Goal: Information Seeking & Learning: Learn about a topic

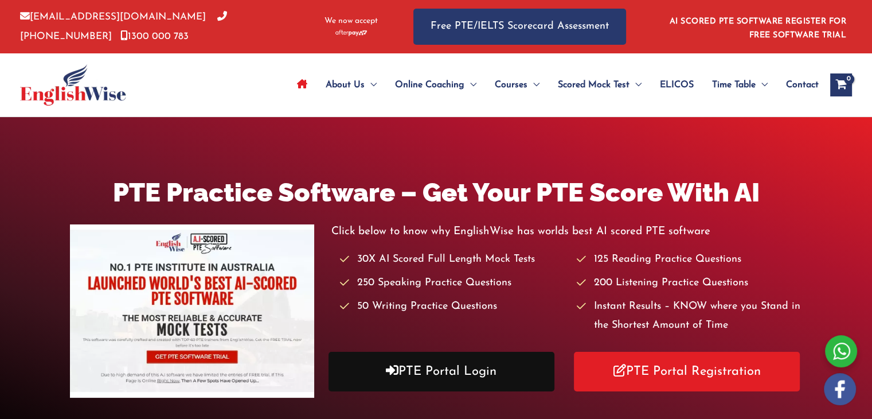
click at [426, 377] on link "PTE Portal Login" at bounding box center [442, 372] width 226 height 40
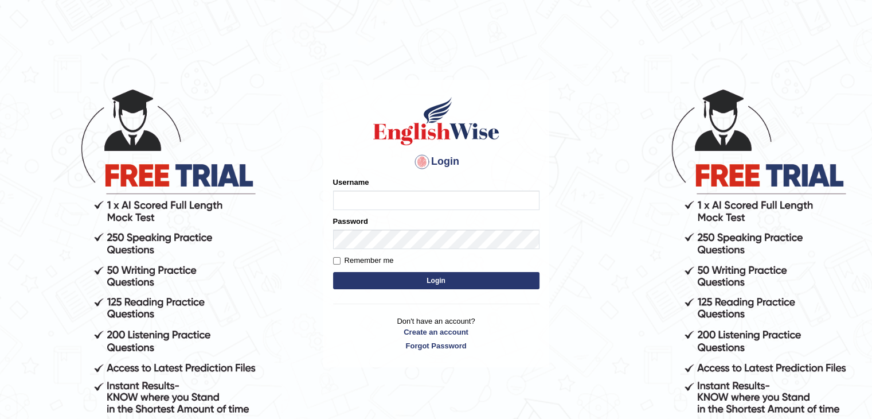
click at [354, 198] on input "Username" at bounding box center [436, 200] width 206 height 20
click at [376, 205] on input "Username" at bounding box center [436, 200] width 206 height 20
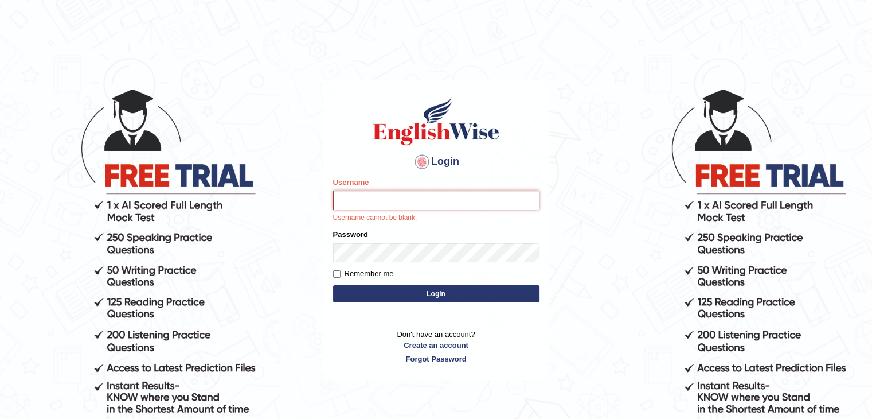
type input "surajshrestha100"
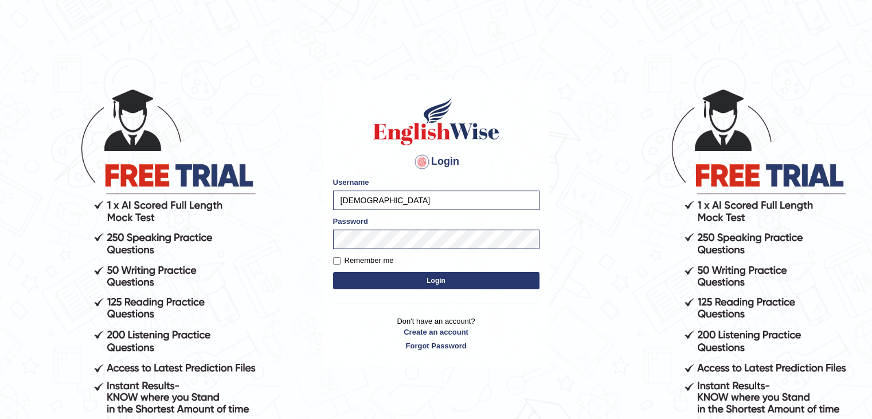
click at [399, 285] on button "Login" at bounding box center [436, 280] width 206 height 17
type input "surajshrestha100"
click at [404, 280] on button "Login" at bounding box center [436, 280] width 206 height 17
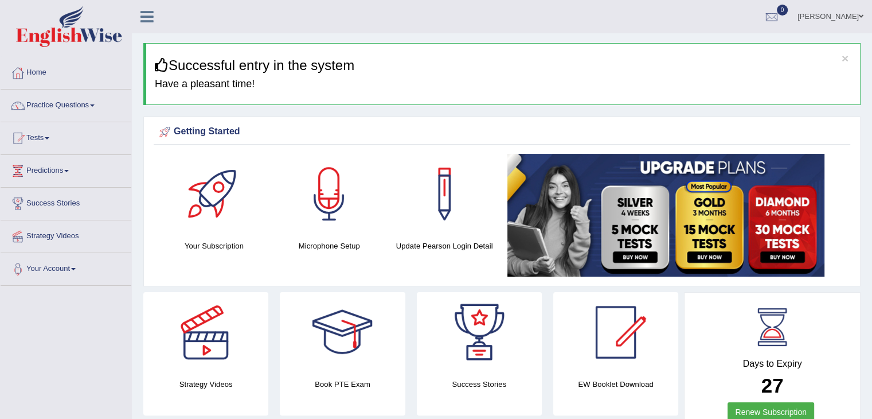
click at [83, 109] on link "Practice Questions" at bounding box center [66, 103] width 131 height 29
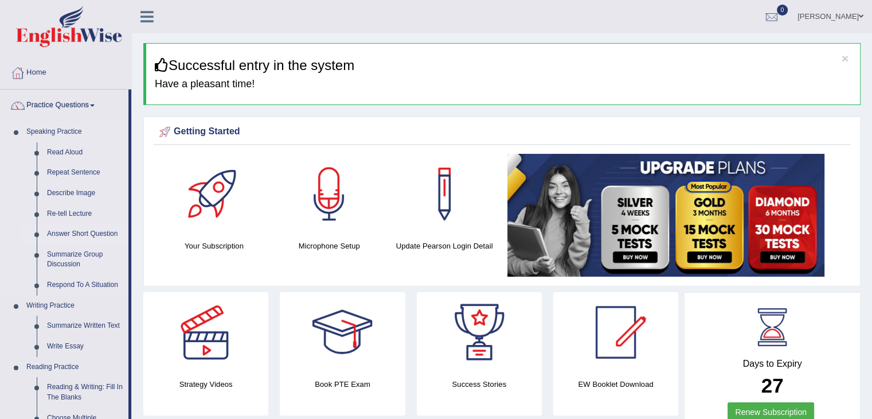
drag, startPoint x: 131, startPoint y: 115, endPoint x: 128, endPoint y: 226, distance: 110.8
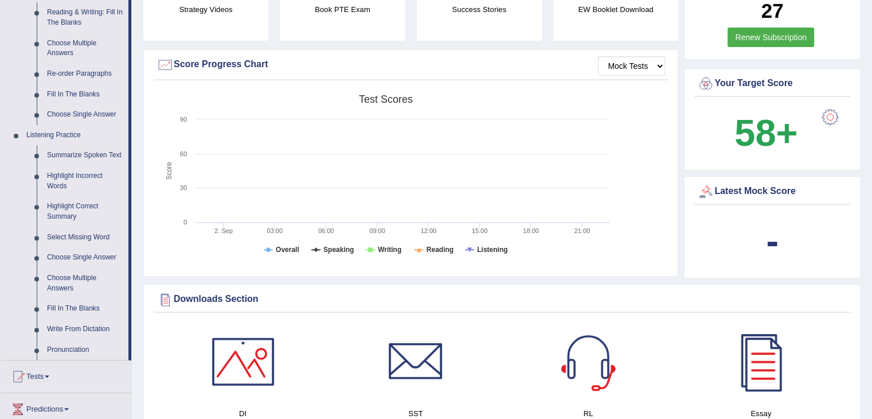
scroll to position [395, 0]
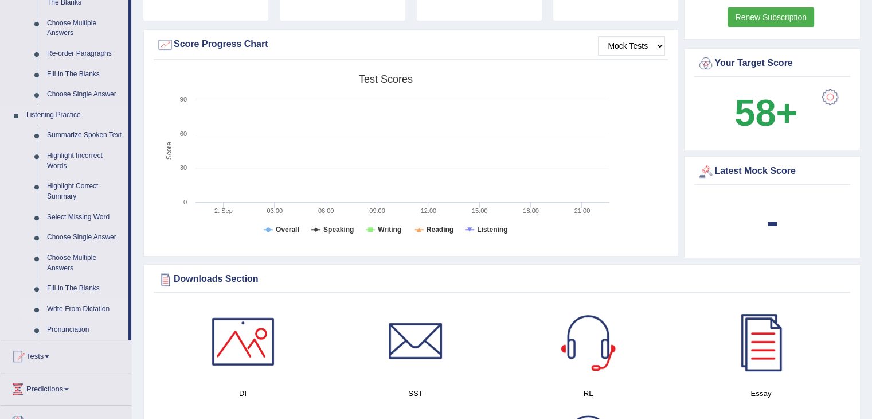
click at [71, 305] on link "Write From Dictation" at bounding box center [85, 309] width 87 height 21
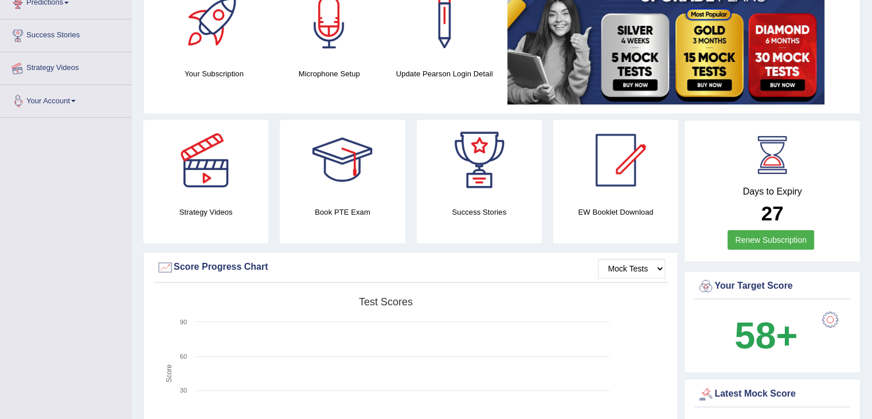
scroll to position [179, 0]
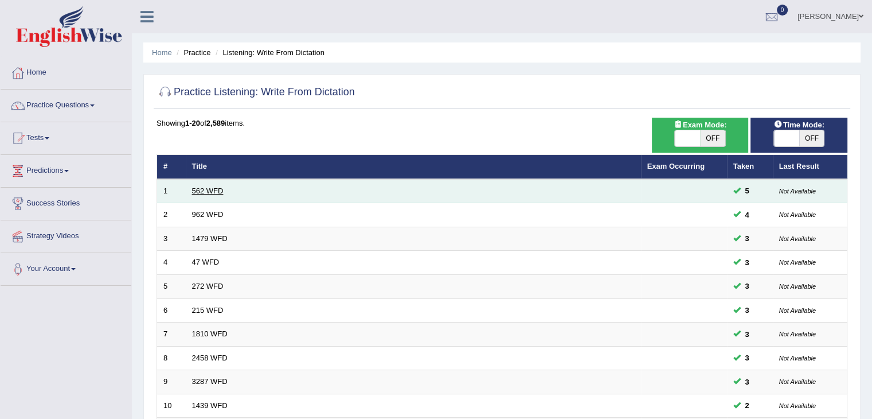
click at [204, 190] on link "562 WFD" at bounding box center [208, 190] width 32 height 9
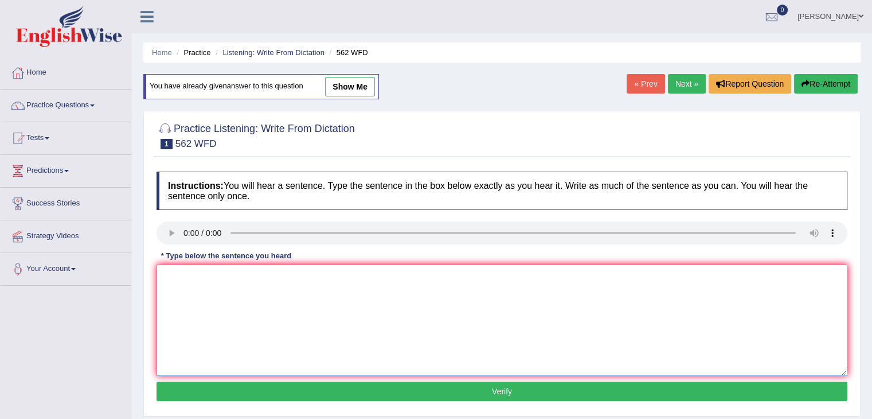
click at [244, 297] on textarea at bounding box center [502, 319] width 691 height 111
click at [186, 290] on textarea at bounding box center [502, 319] width 691 height 111
type textarea "The gap between the rich and the poor doesn't decrease."
click at [280, 388] on button "Verify" at bounding box center [502, 391] width 691 height 20
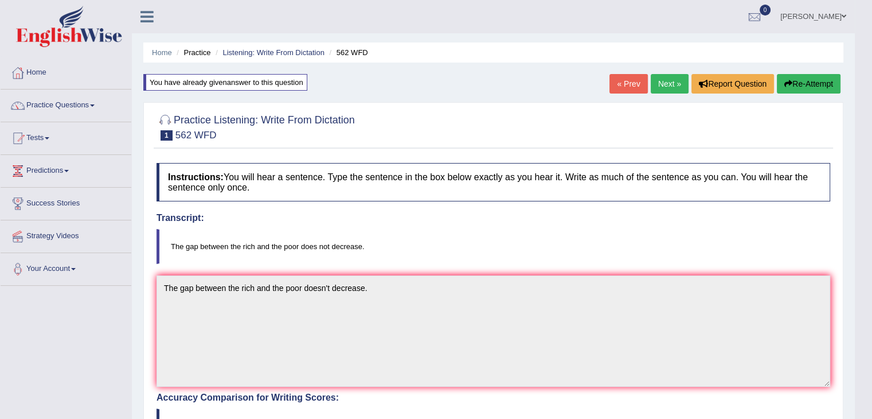
drag, startPoint x: 668, startPoint y: 95, endPoint x: 661, endPoint y: 87, distance: 9.8
click at [661, 87] on div "« Prev Next » Report Question Re-Attempt" at bounding box center [727, 85] width 234 height 22
click at [661, 87] on link "Next »" at bounding box center [670, 84] width 38 height 20
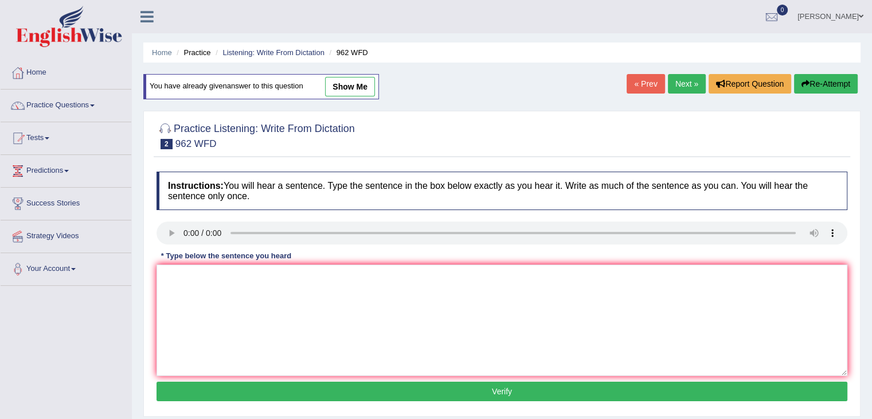
click at [145, 235] on div "Practice Listening: Write From Dictation 2 962 WFD Instructions: You will hear …" at bounding box center [502, 264] width 718 height 306
click at [200, 289] on textarea at bounding box center [502, 319] width 691 height 111
type textarea "if you have any questions about the exam please raise your hands"
click at [314, 388] on button "Verify" at bounding box center [502, 391] width 691 height 20
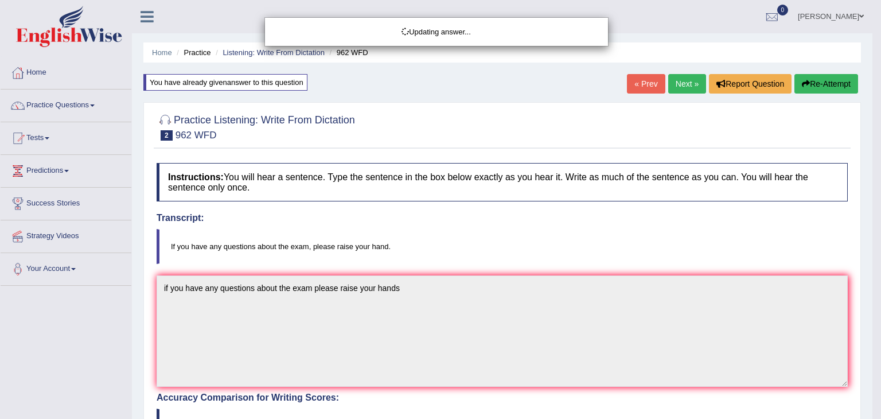
drag, startPoint x: 880, startPoint y: 72, endPoint x: 880, endPoint y: 207, distance: 134.8
click at [872, 207] on html "Toggle navigation Home Practice Questions Speaking Practice Read Aloud Repeat S…" at bounding box center [440, 209] width 881 height 419
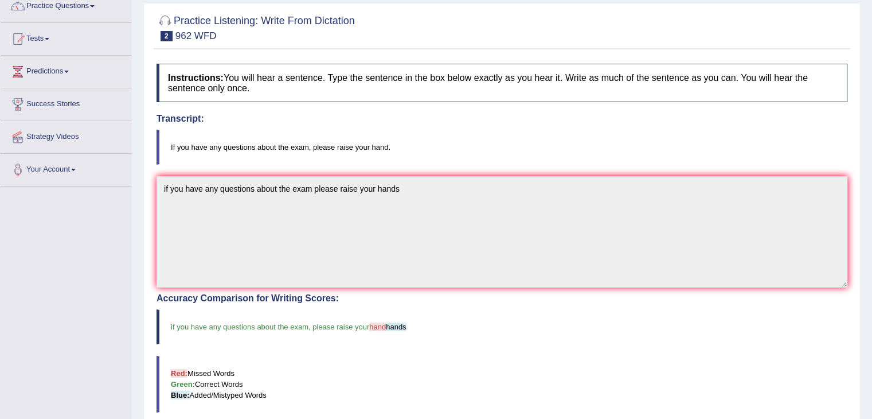
scroll to position [3, 0]
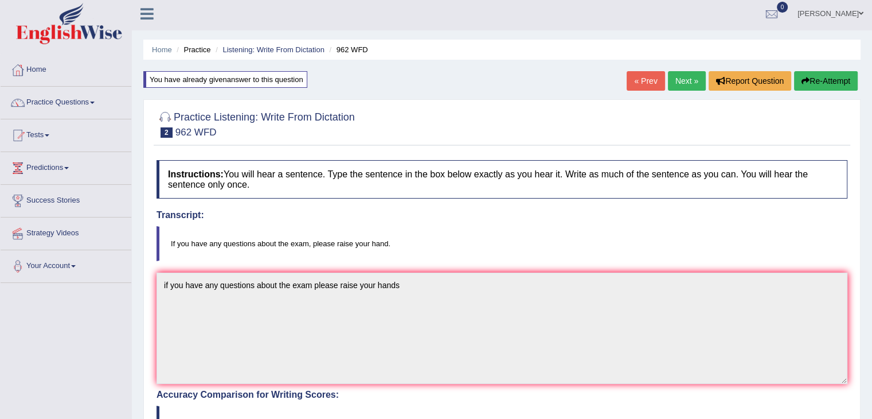
click at [680, 81] on link "Next »" at bounding box center [687, 81] width 38 height 20
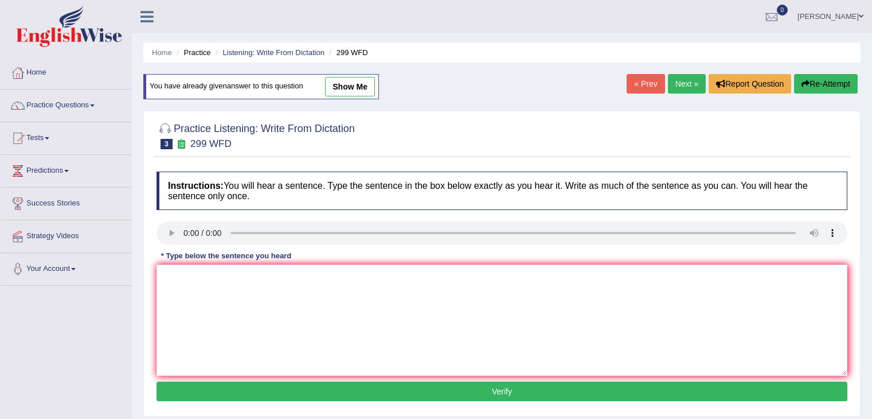
click at [199, 279] on textarea at bounding box center [502, 319] width 691 height 111
click at [189, 281] on textarea at bounding box center [502, 319] width 691 height 111
type textarea "s"
type textarea "Student representative will be visiting the classes with voting forms."
click at [255, 399] on button "Verify" at bounding box center [502, 391] width 691 height 20
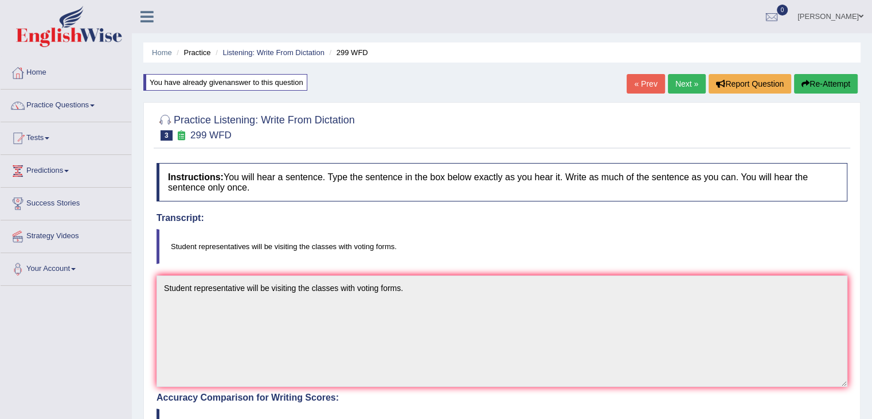
drag, startPoint x: 880, startPoint y: 52, endPoint x: 880, endPoint y: 197, distance: 145.1
click at [872, 197] on html "Toggle navigation Home Practice Questions Speaking Practice Read Aloud Repeat S…" at bounding box center [436, 209] width 872 height 419
click at [668, 84] on link "Next »" at bounding box center [687, 84] width 38 height 20
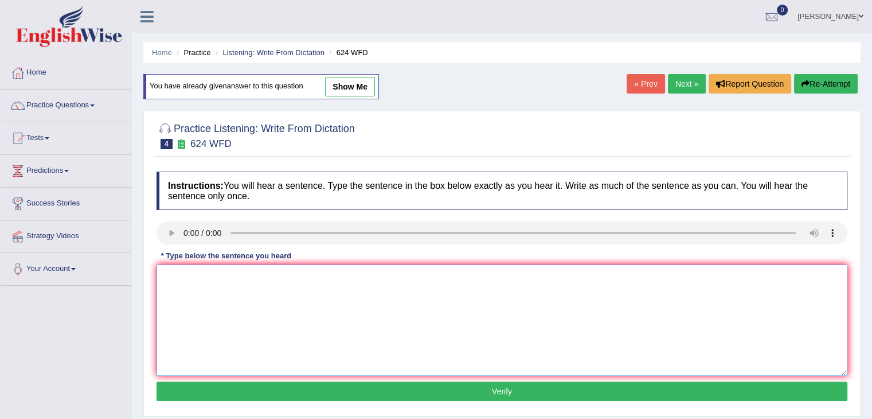
click at [191, 270] on textarea at bounding box center [502, 319] width 691 height 111
click at [335, 271] on textarea "Our courses help to improve critical thinking" at bounding box center [502, 319] width 691 height 111
type textarea "Our courses help to improve critical thinking and independant learning skills."
click at [457, 396] on button "Verify" at bounding box center [502, 391] width 691 height 20
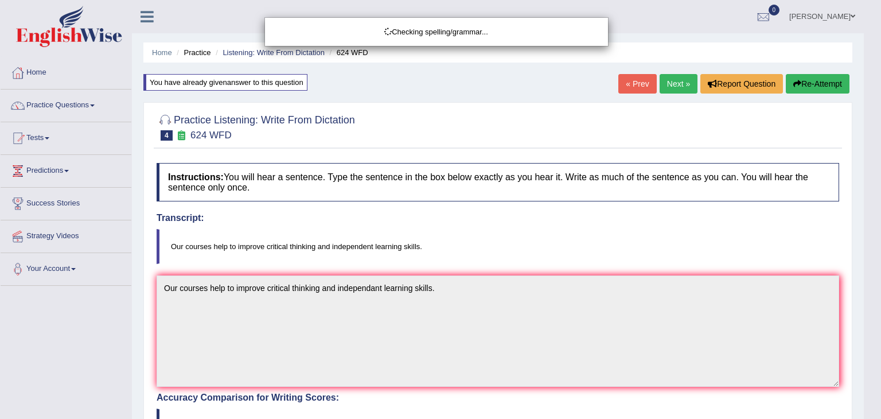
drag, startPoint x: 880, startPoint y: 56, endPoint x: 880, endPoint y: 166, distance: 110.7
click at [872, 166] on html "Toggle navigation Home Practice Questions Speaking Practice Read Aloud Repeat S…" at bounding box center [440, 209] width 881 height 419
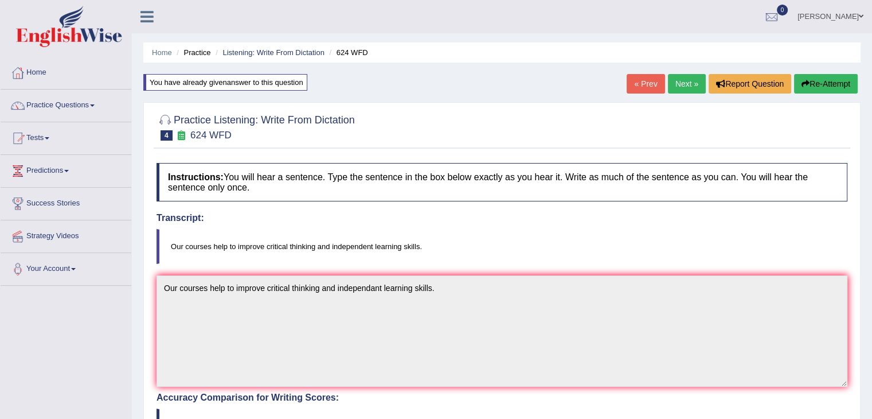
click at [681, 84] on link "Next »" at bounding box center [687, 84] width 38 height 20
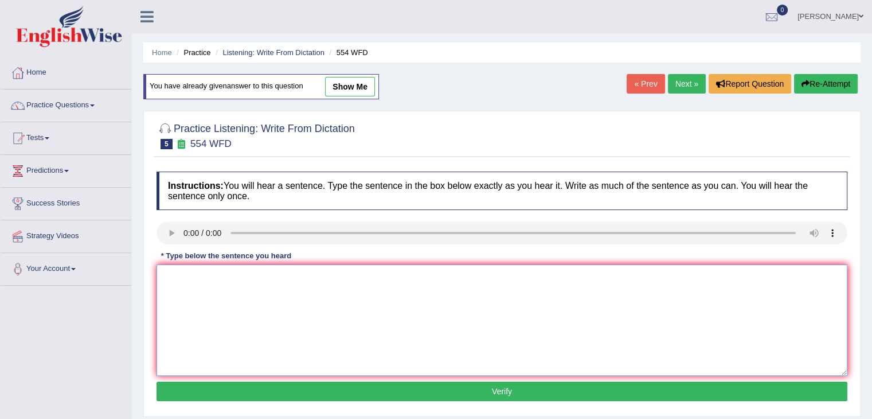
click at [194, 293] on textarea at bounding box center [502, 319] width 691 height 111
type textarea "We are able to work in a team."
click at [260, 395] on button "Verify" at bounding box center [502, 391] width 691 height 20
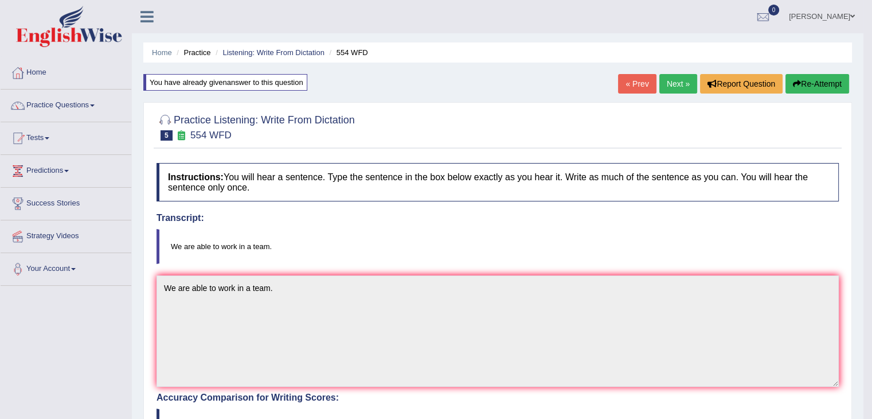
click at [679, 78] on link "Next »" at bounding box center [679, 84] width 38 height 20
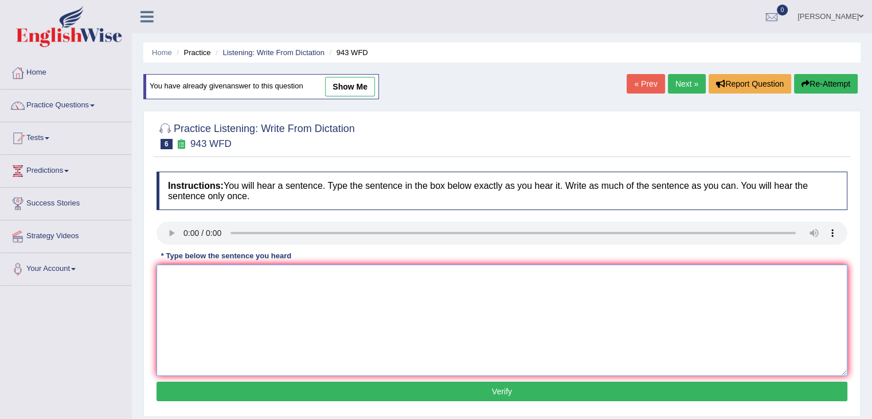
click at [202, 290] on textarea at bounding box center [502, 319] width 691 height 111
click at [307, 271] on textarea "Farming methods across the world" at bounding box center [502, 319] width 691 height 111
type textarea "Farming methods across the world have greatly developed recently."
click at [357, 387] on button "Verify" at bounding box center [502, 391] width 691 height 20
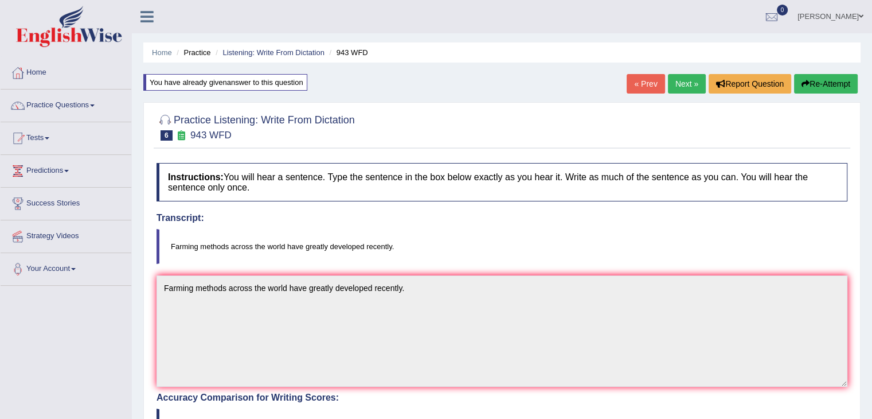
click at [682, 85] on link "Next »" at bounding box center [687, 84] width 38 height 20
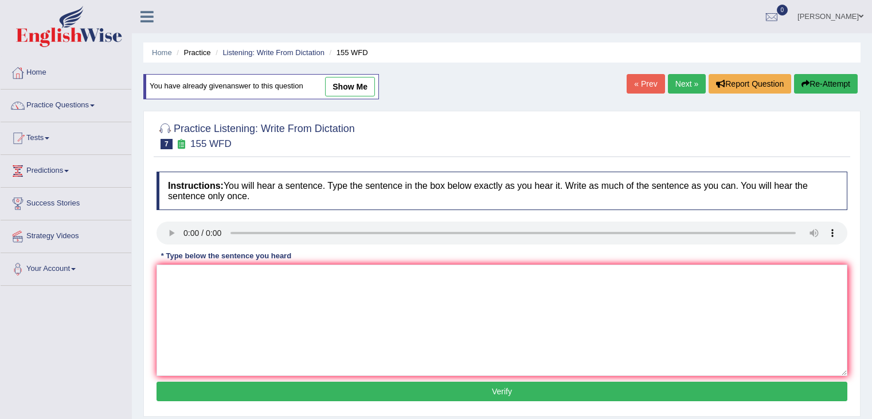
click at [298, 299] on textarea at bounding box center [502, 319] width 691 height 111
click at [211, 292] on textarea at bounding box center [502, 319] width 691 height 111
type textarea "Important details from the argument are missing in the summary."
click at [258, 395] on button "Verify" at bounding box center [502, 391] width 691 height 20
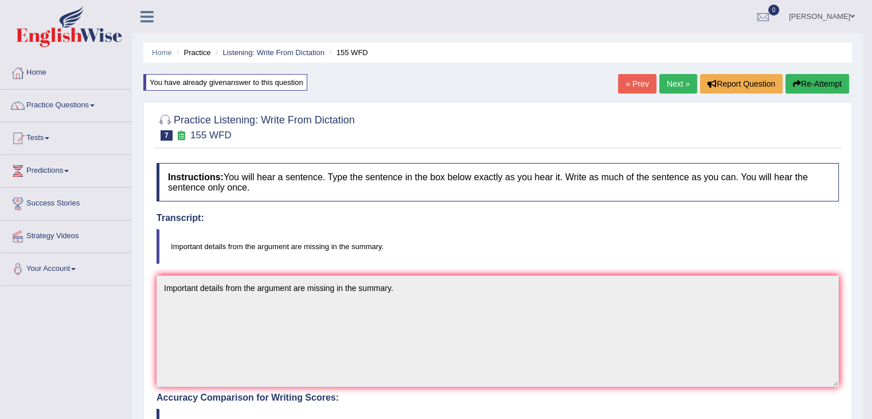
drag, startPoint x: 880, startPoint y: 64, endPoint x: 878, endPoint y: 252, distance: 188.2
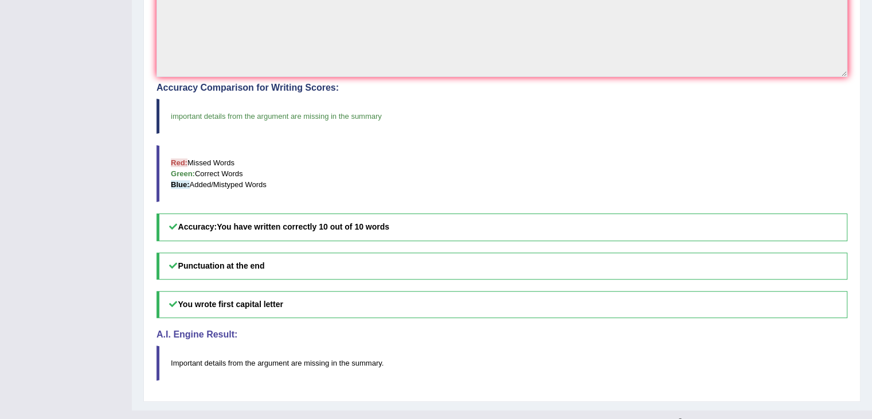
scroll to position [18, 0]
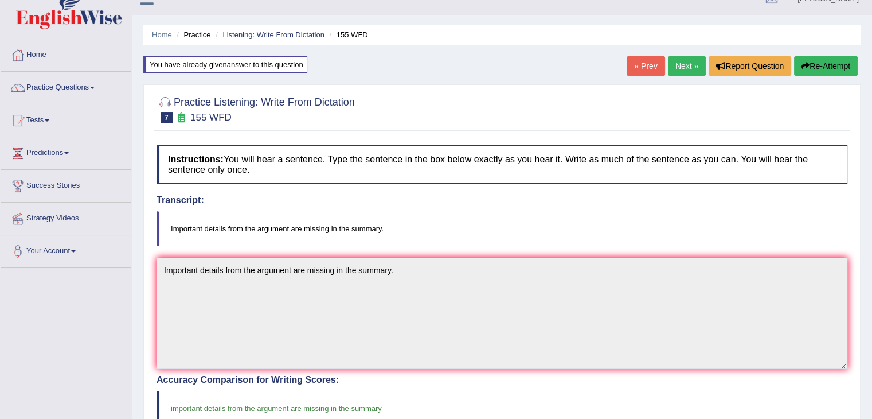
click at [677, 67] on link "Next »" at bounding box center [687, 66] width 38 height 20
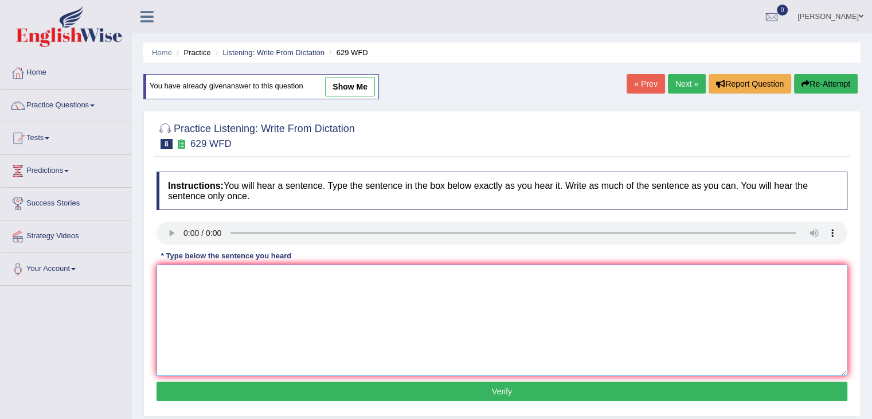
click at [197, 275] on textarea at bounding box center [502, 319] width 691 height 111
type textarea "Please provide the report to support the idea of these arguments."
click at [257, 389] on button "Verify" at bounding box center [502, 391] width 691 height 20
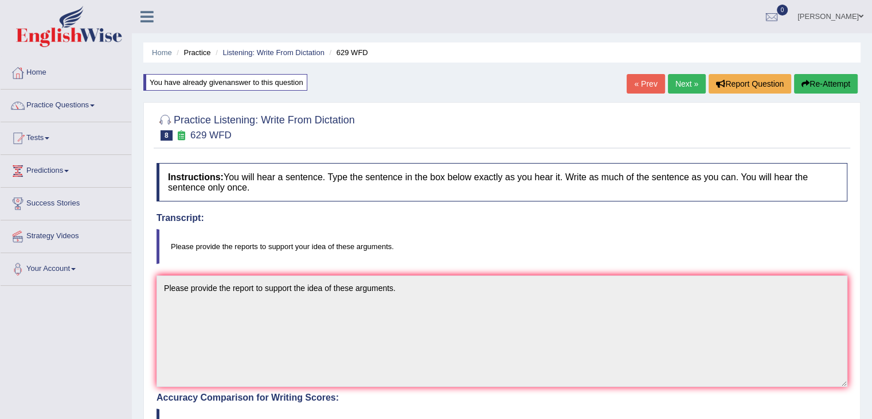
click at [680, 85] on link "Next »" at bounding box center [687, 84] width 38 height 20
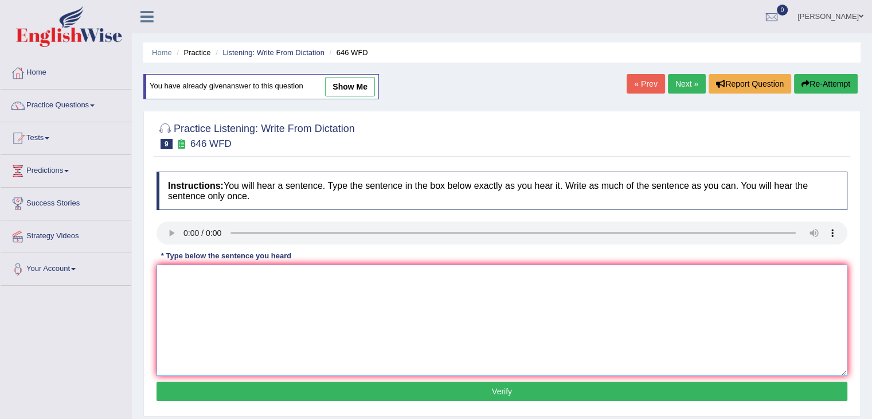
click at [196, 289] on textarea at bounding box center [502, 319] width 691 height 111
type textarea "The industrial revolution in [GEOGRAPHIC_DATA] was driven by steam technology."
click at [271, 398] on button "Verify" at bounding box center [502, 391] width 691 height 20
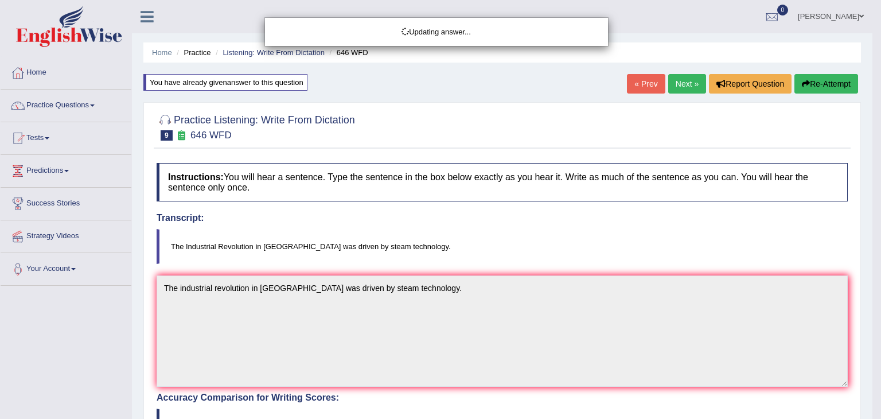
drag, startPoint x: 880, startPoint y: 59, endPoint x: 880, endPoint y: 228, distance: 169.2
click at [872, 228] on html "Toggle navigation Home Practice Questions Speaking Practice Read Aloud Repeat S…" at bounding box center [440, 209] width 881 height 419
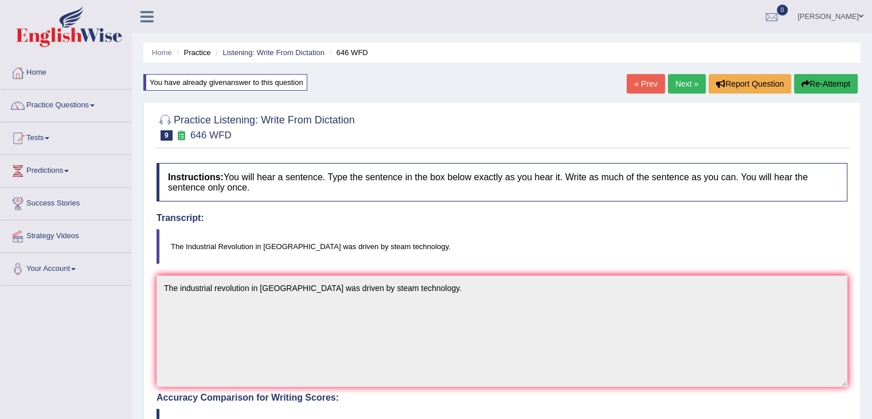
click at [675, 80] on link "Next »" at bounding box center [687, 84] width 38 height 20
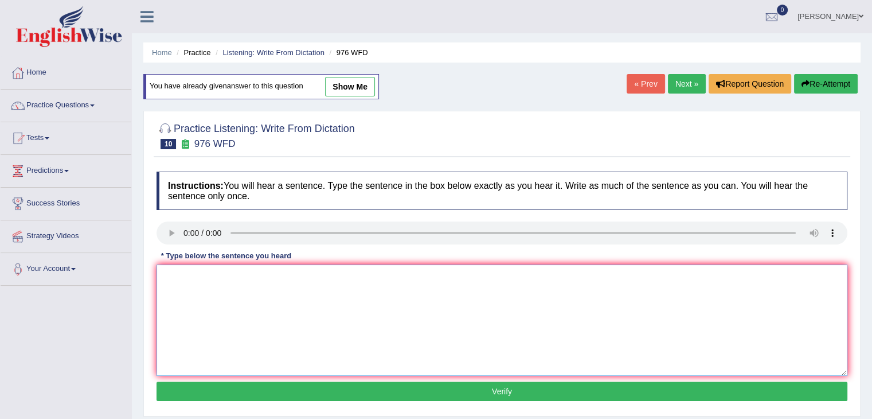
click at [197, 283] on textarea at bounding box center [502, 319] width 691 height 111
type textarea "The study of economy is a tricky subject to research."
click at [240, 393] on button "Verify" at bounding box center [502, 391] width 691 height 20
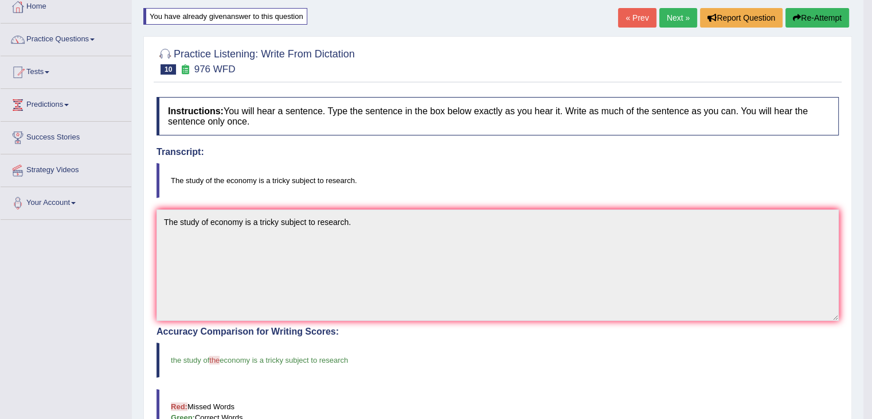
scroll to position [59, 0]
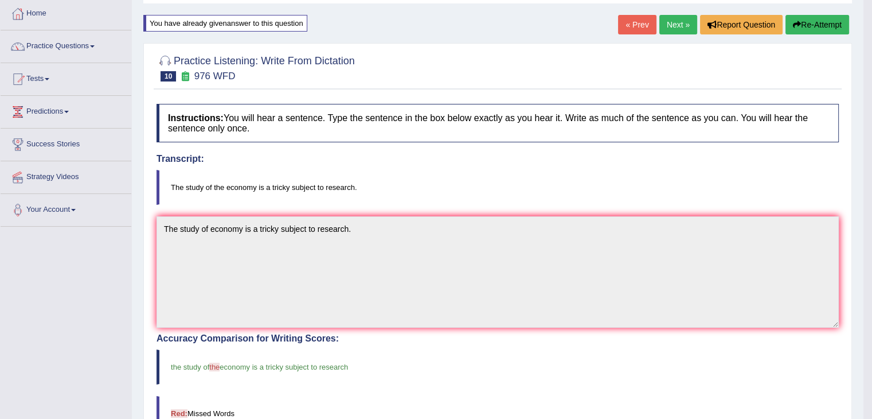
click at [673, 24] on link "Next »" at bounding box center [679, 25] width 38 height 20
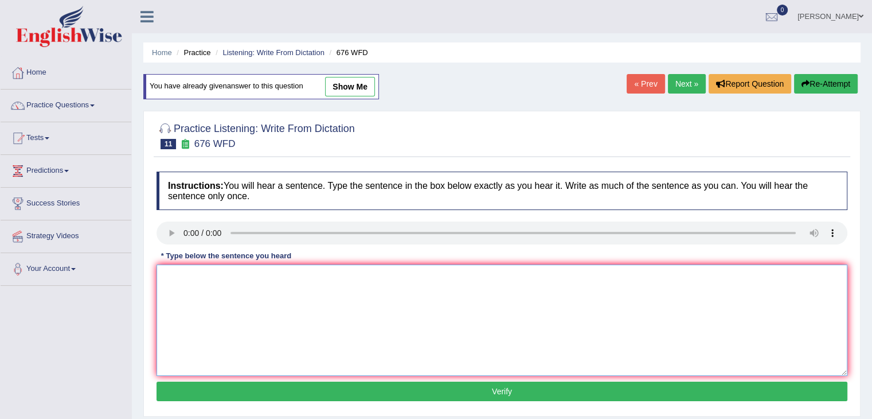
click at [200, 297] on textarea at bounding box center [502, 319] width 691 height 111
type textarea "Universities need to secure the grades for the research subject."
click at [285, 391] on button "Verify" at bounding box center [502, 391] width 691 height 20
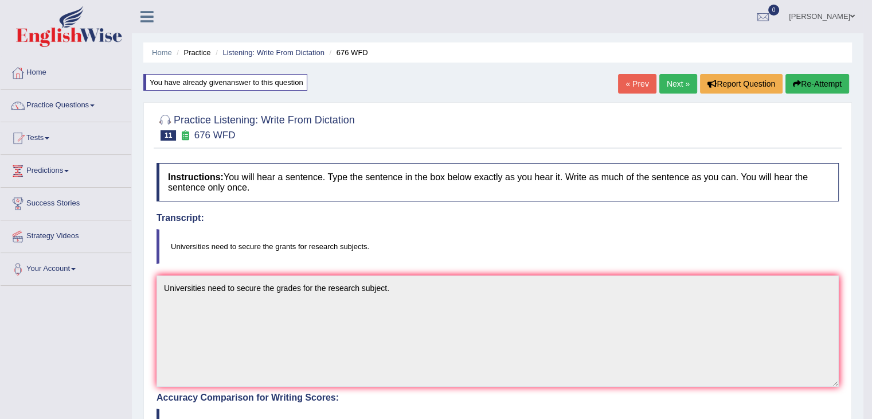
click at [668, 80] on link "Next »" at bounding box center [679, 84] width 38 height 20
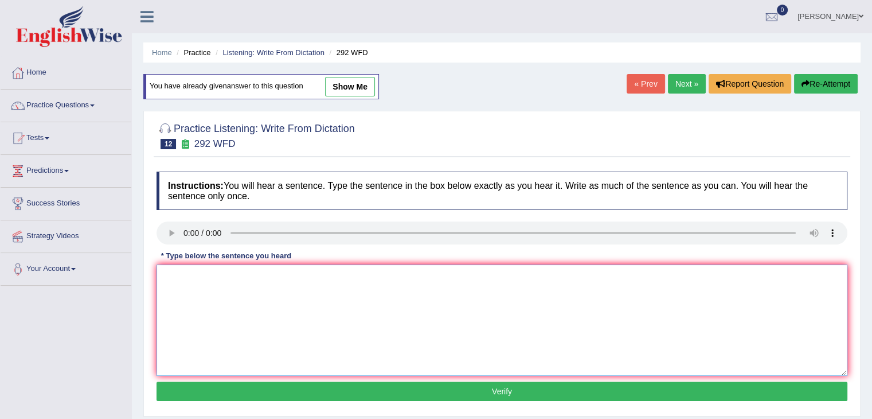
click at [188, 279] on textarea at bounding box center [502, 319] width 691 height 111
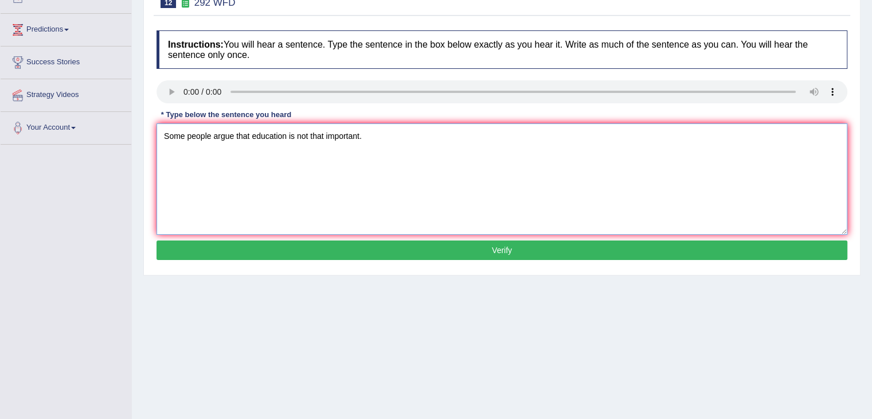
scroll to position [143, 0]
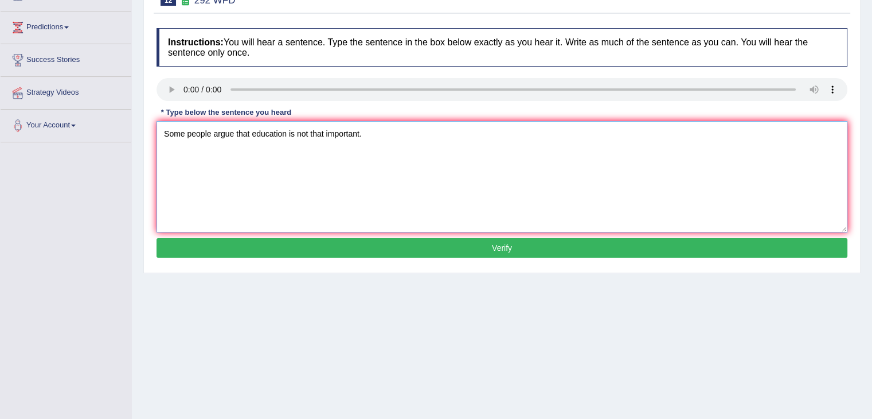
type textarea "Some people argue that education is not that important."
click at [496, 241] on button "Verify" at bounding box center [502, 248] width 691 height 20
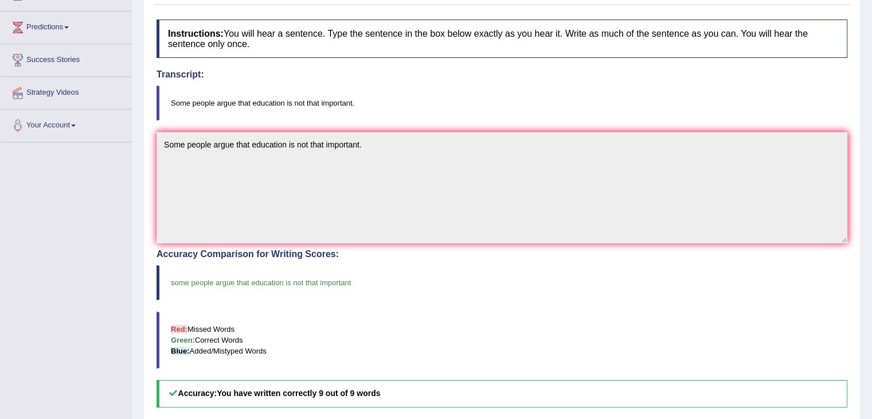
scroll to position [0, 0]
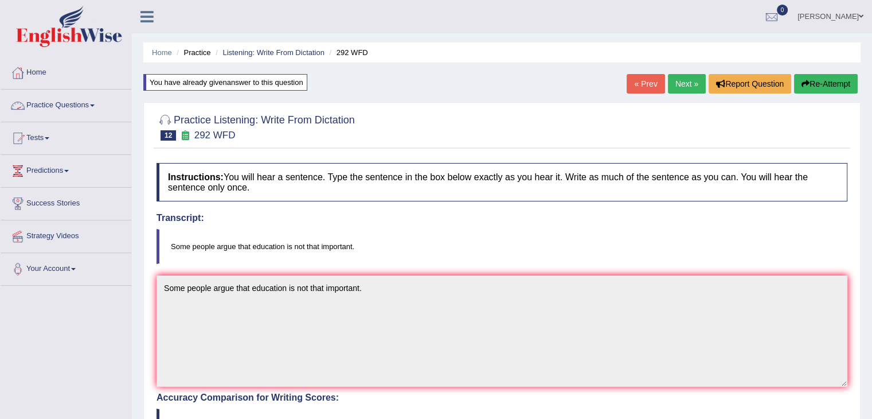
click at [91, 108] on link "Practice Questions" at bounding box center [66, 103] width 131 height 29
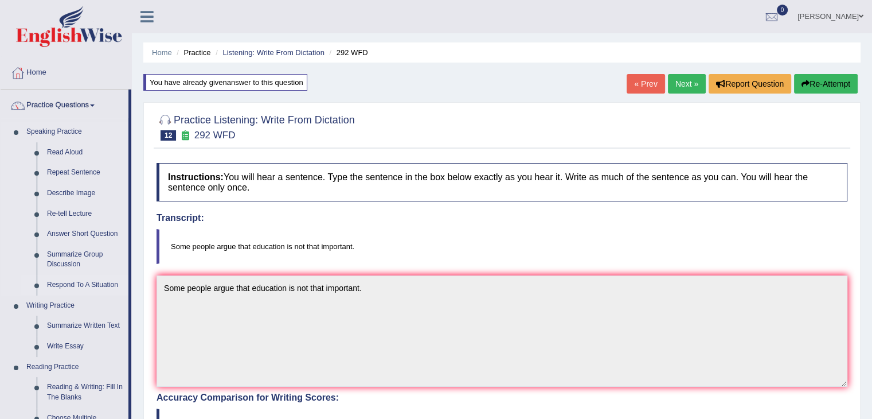
drag, startPoint x: 130, startPoint y: 116, endPoint x: 126, endPoint y: 275, distance: 158.4
click at [126, 275] on li "Practice Questions Speaking Practice Read Aloud Repeat Sentence Describe Image …" at bounding box center [66, 411] width 131 height 645
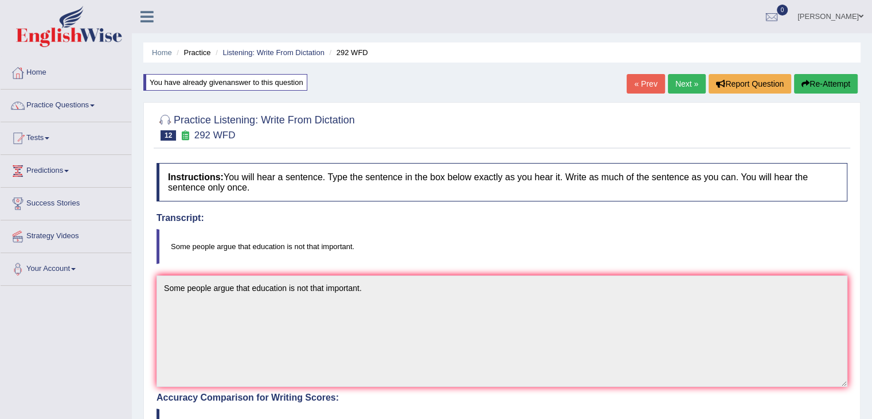
scroll to position [59, 0]
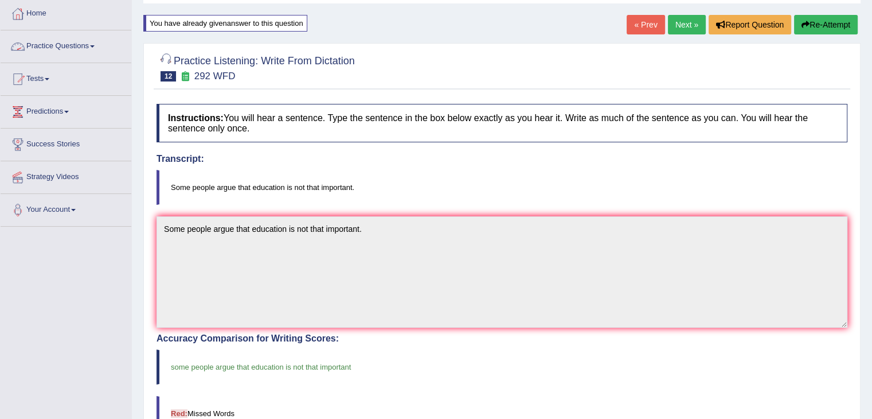
click at [93, 48] on link "Practice Questions" at bounding box center [66, 44] width 131 height 29
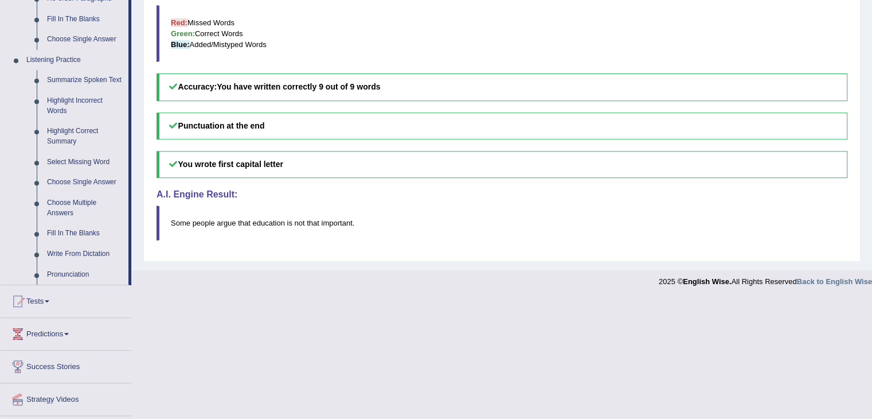
scroll to position [480, 0]
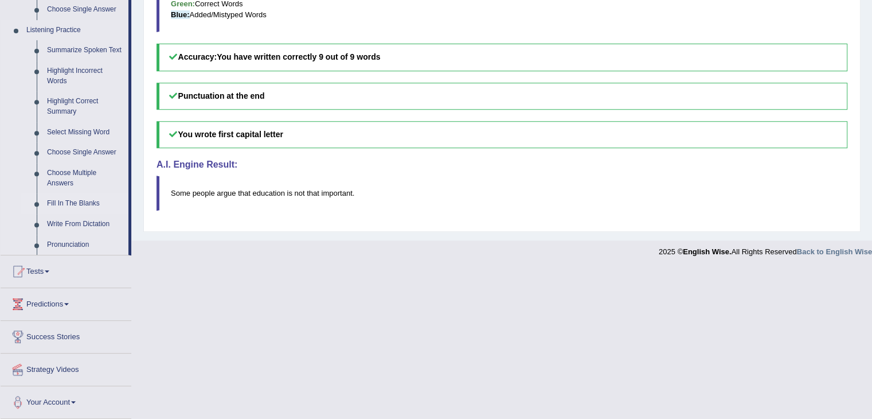
click at [69, 200] on link "Fill In The Blanks" at bounding box center [85, 203] width 87 height 21
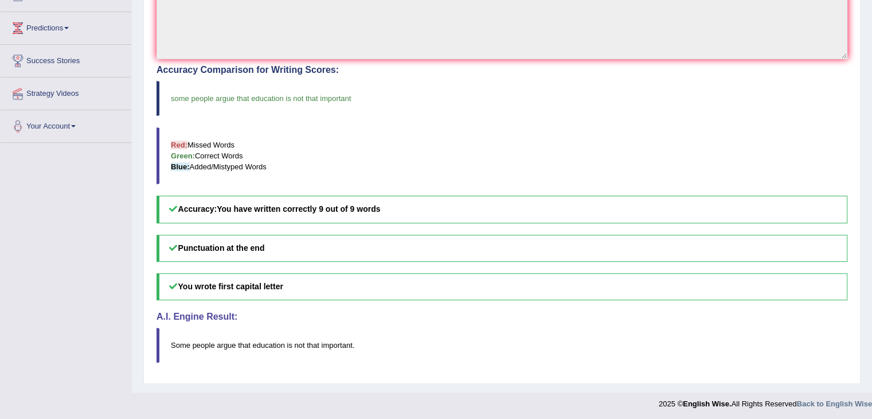
scroll to position [229, 0]
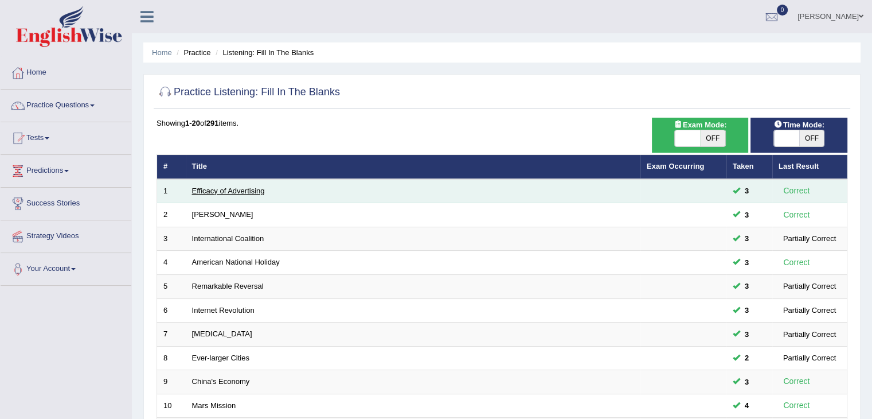
click at [234, 191] on link "Efficacy of Advertising" at bounding box center [228, 190] width 73 height 9
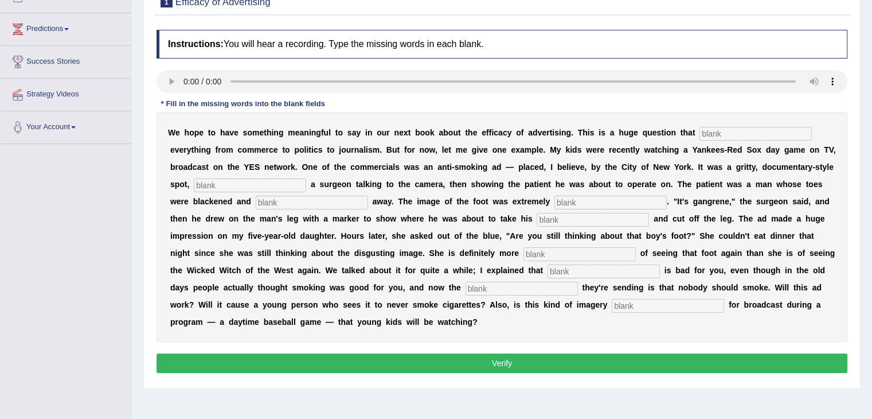
scroll to position [142, 0]
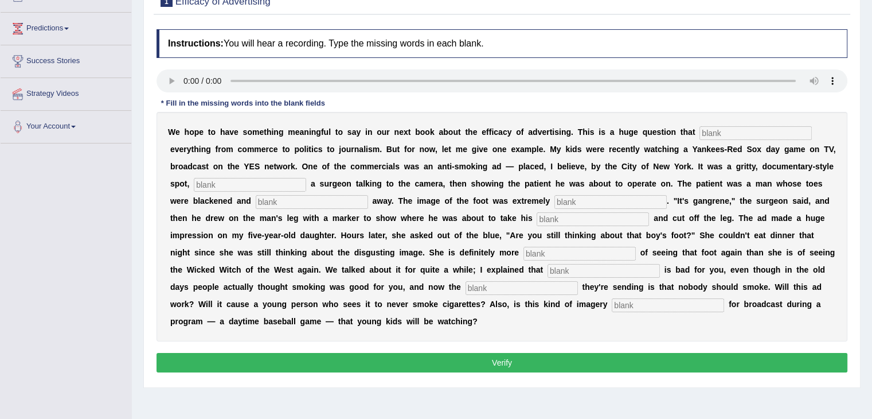
click at [720, 131] on input "text" at bounding box center [756, 133] width 112 height 14
type input "impacts"
click at [237, 178] on input "text" at bounding box center [250, 185] width 112 height 14
type input "featuring"
click at [298, 202] on input "text" at bounding box center [312, 202] width 112 height 14
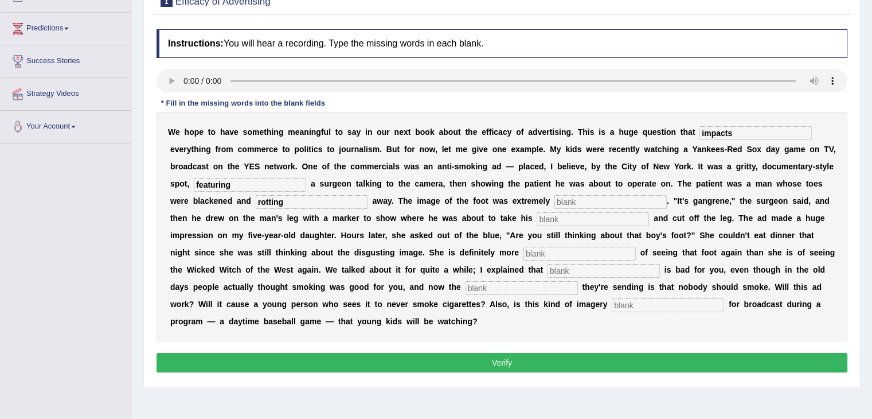
type input "rotting"
type input "disgusting"
type input "hacksaw"
click at [547, 249] on input "text" at bounding box center [580, 254] width 112 height 14
type input "scared"
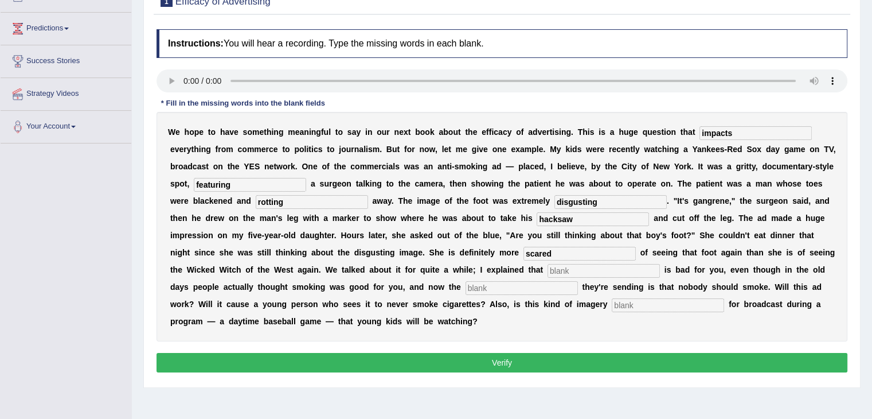
click at [574, 271] on input "text" at bounding box center [604, 271] width 112 height 14
type input "smoking"
type input "message"
type input "appropriate"
click at [533, 357] on button "Verify" at bounding box center [502, 363] width 691 height 20
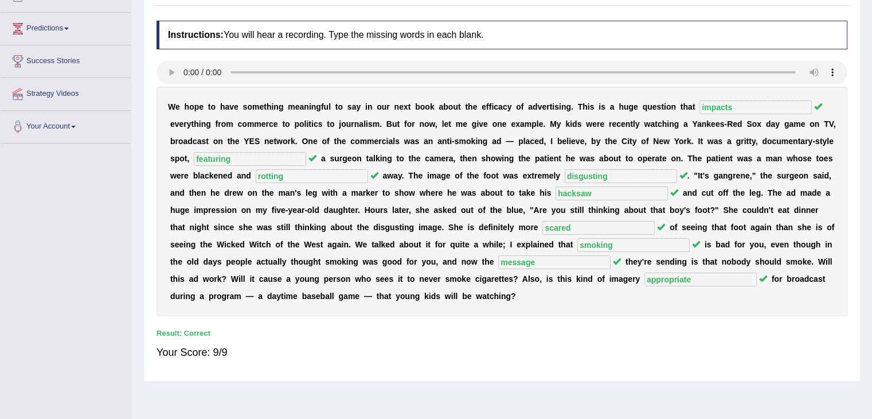
scroll to position [0, 0]
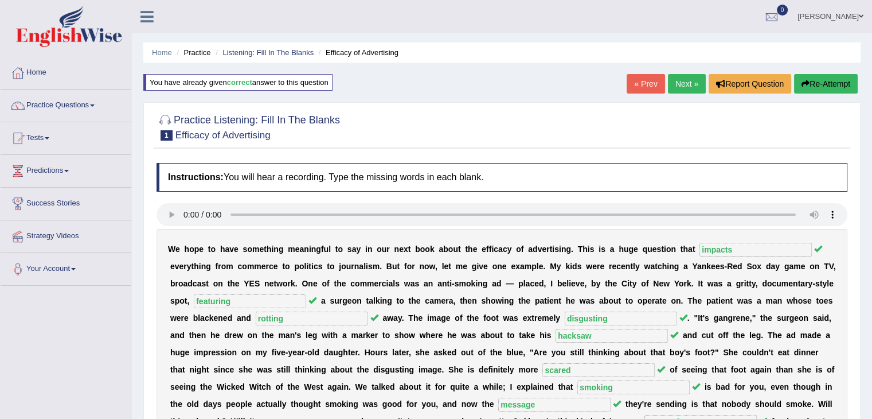
click at [678, 85] on link "Next »" at bounding box center [687, 84] width 38 height 20
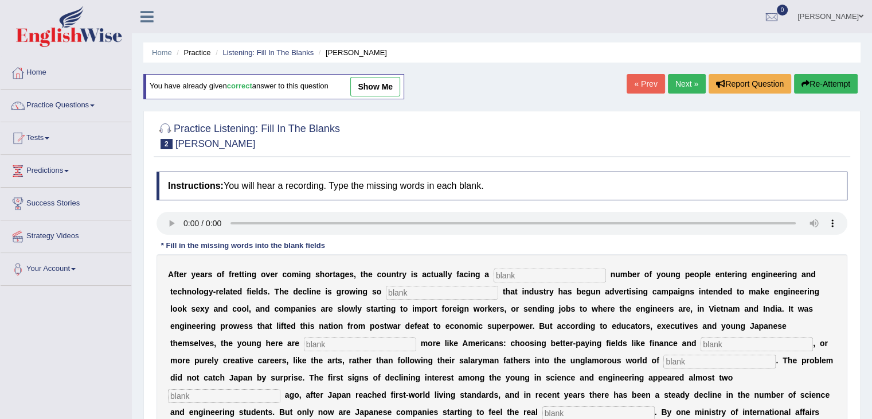
click at [526, 274] on input "text" at bounding box center [550, 275] width 112 height 14
type input "dwindling"
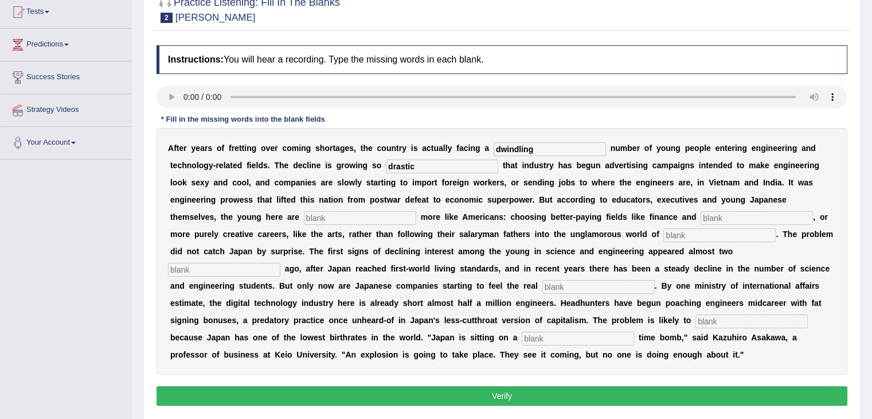
type input "drastic"
click at [321, 219] on input "text" at bounding box center [360, 218] width 112 height 14
type input "behaving"
type input "medicine"
type input "manufacturing"
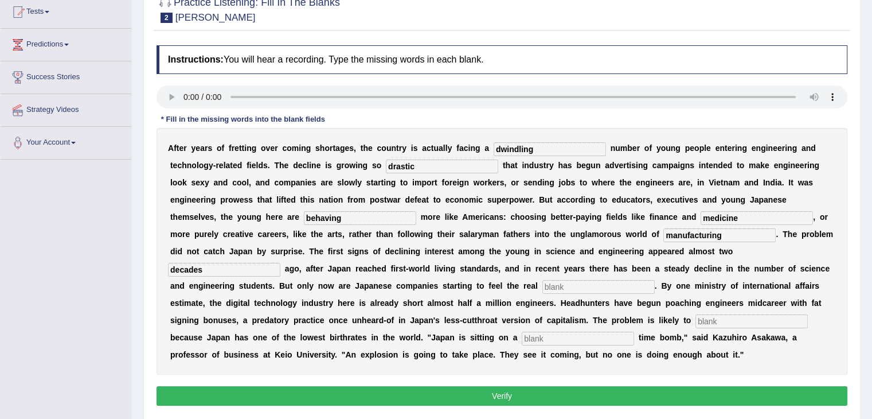
type input "decades"
click at [568, 287] on input "text" at bounding box center [599, 287] width 112 height 14
type input "pinch"
click at [717, 314] on input "text" at bounding box center [752, 321] width 112 height 14
type input "worsen"
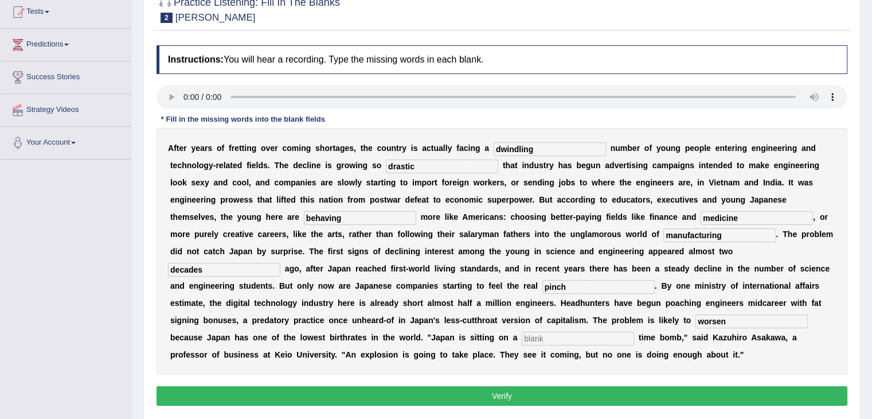
click at [550, 333] on input "text" at bounding box center [578, 339] width 112 height 14
type input "demographic"
click at [441, 393] on button "Verify" at bounding box center [502, 396] width 691 height 20
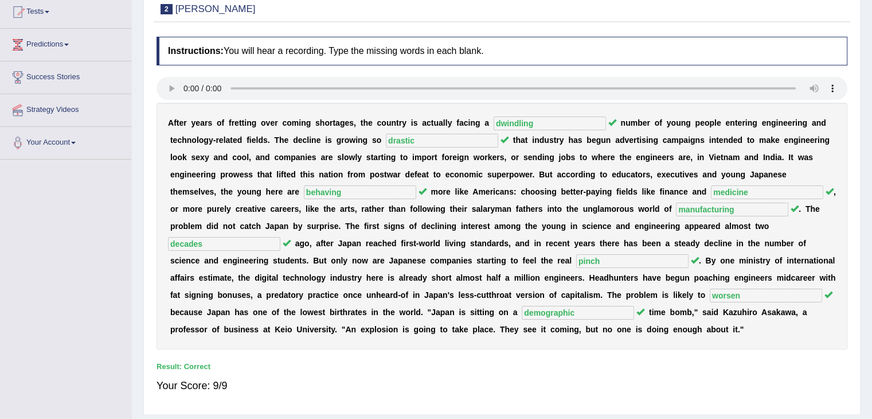
scroll to position [0, 0]
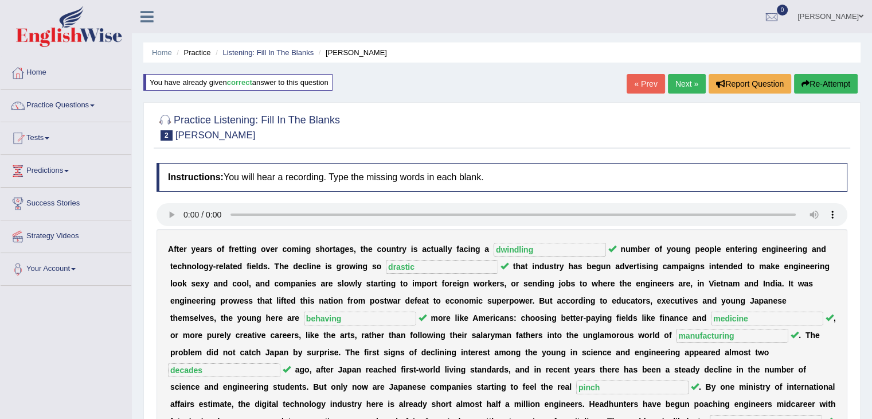
click at [686, 77] on link "Next »" at bounding box center [687, 84] width 38 height 20
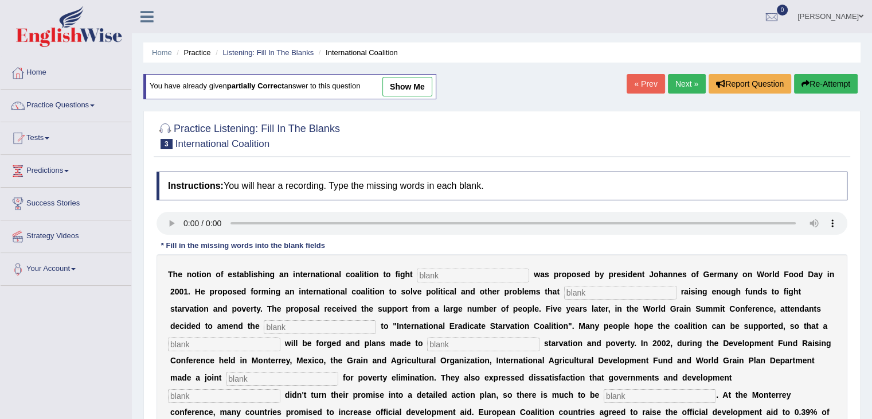
scroll to position [184, 0]
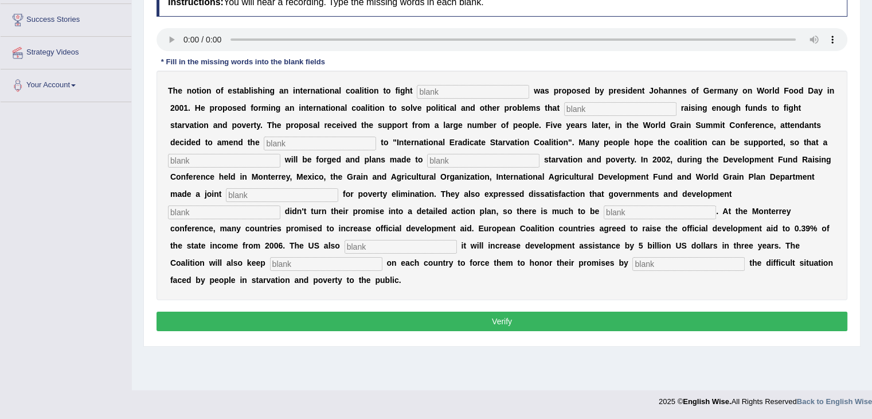
click at [466, 89] on input "text" at bounding box center [473, 92] width 112 height 14
type input "[MEDICAL_DATA]"
click at [572, 111] on input "text" at bounding box center [620, 109] width 112 height 14
type input "obstruct"
click at [330, 137] on input "text" at bounding box center [320, 144] width 112 height 14
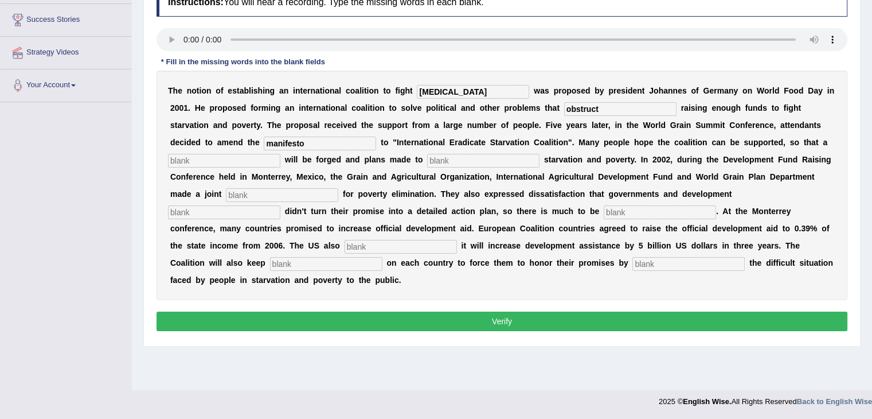
type input "manifesto"
click at [193, 154] on input "text" at bounding box center [224, 161] width 112 height 14
type input "resolution"
type input "eliminate"
click at [245, 194] on input "text" at bounding box center [282, 195] width 112 height 14
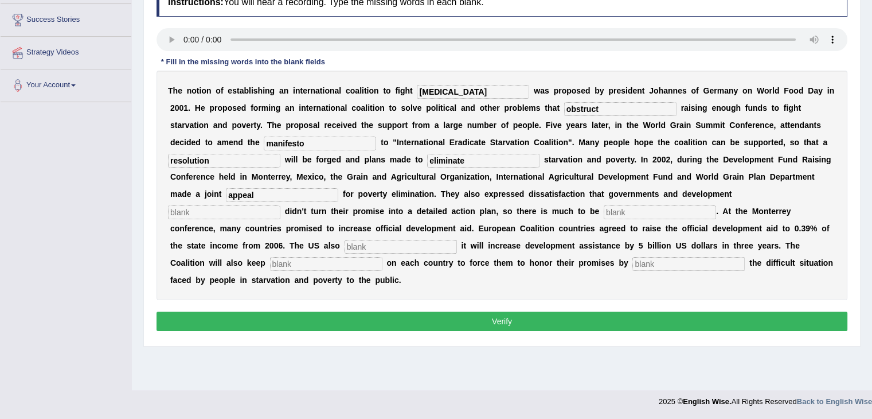
type input "appeal"
type input "partners"
type input "desired"
type input "announced"
type input "pressure"
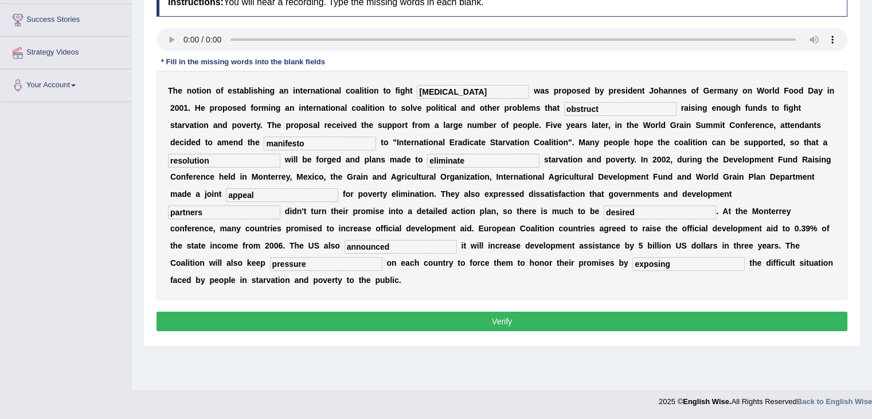
type input "exposing"
click at [356, 322] on button "Verify" at bounding box center [502, 321] width 691 height 20
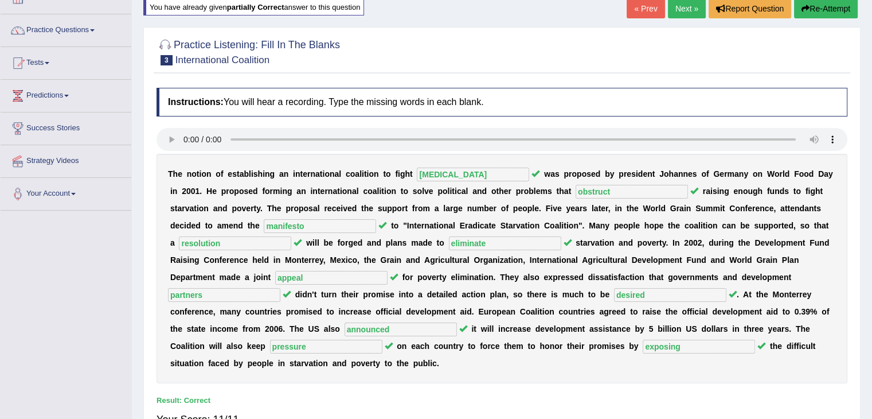
scroll to position [65, 0]
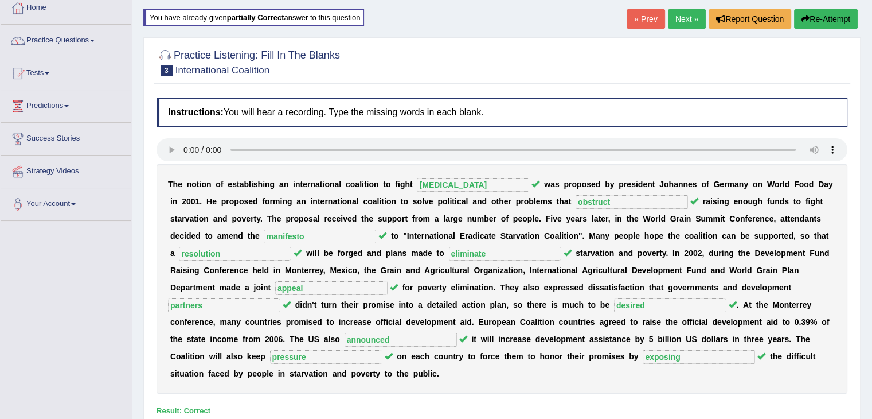
click at [683, 14] on link "Next »" at bounding box center [687, 19] width 38 height 20
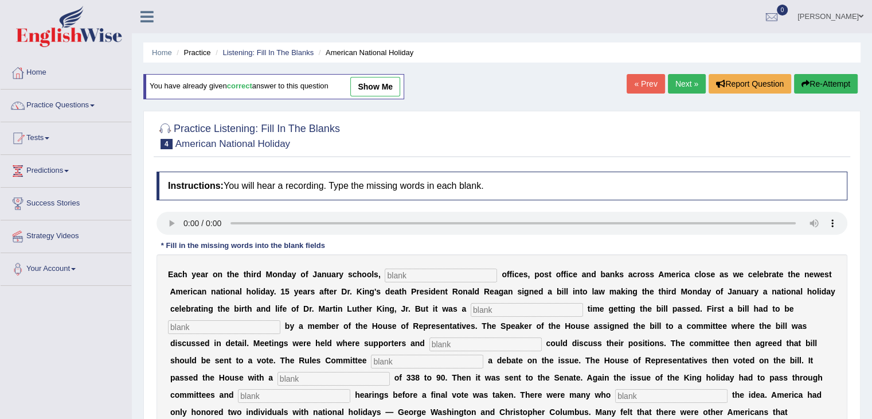
click at [421, 273] on input "text" at bounding box center [441, 275] width 112 height 14
type input "federal"
